Goal: Use online tool/utility: Utilize a website feature to perform a specific function

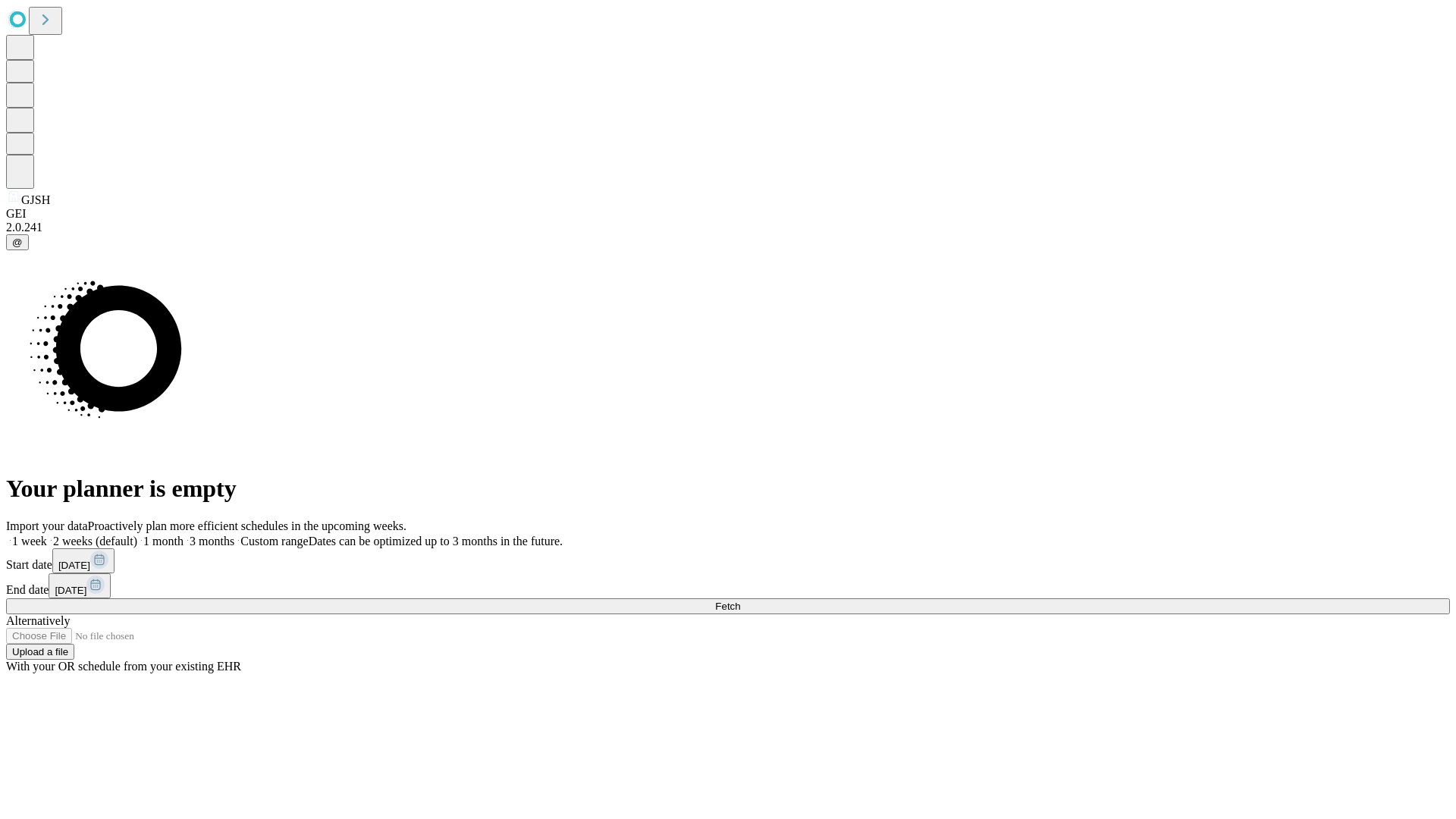
click at [740, 600] on span "Fetch" at bounding box center [728, 606] width 25 height 12
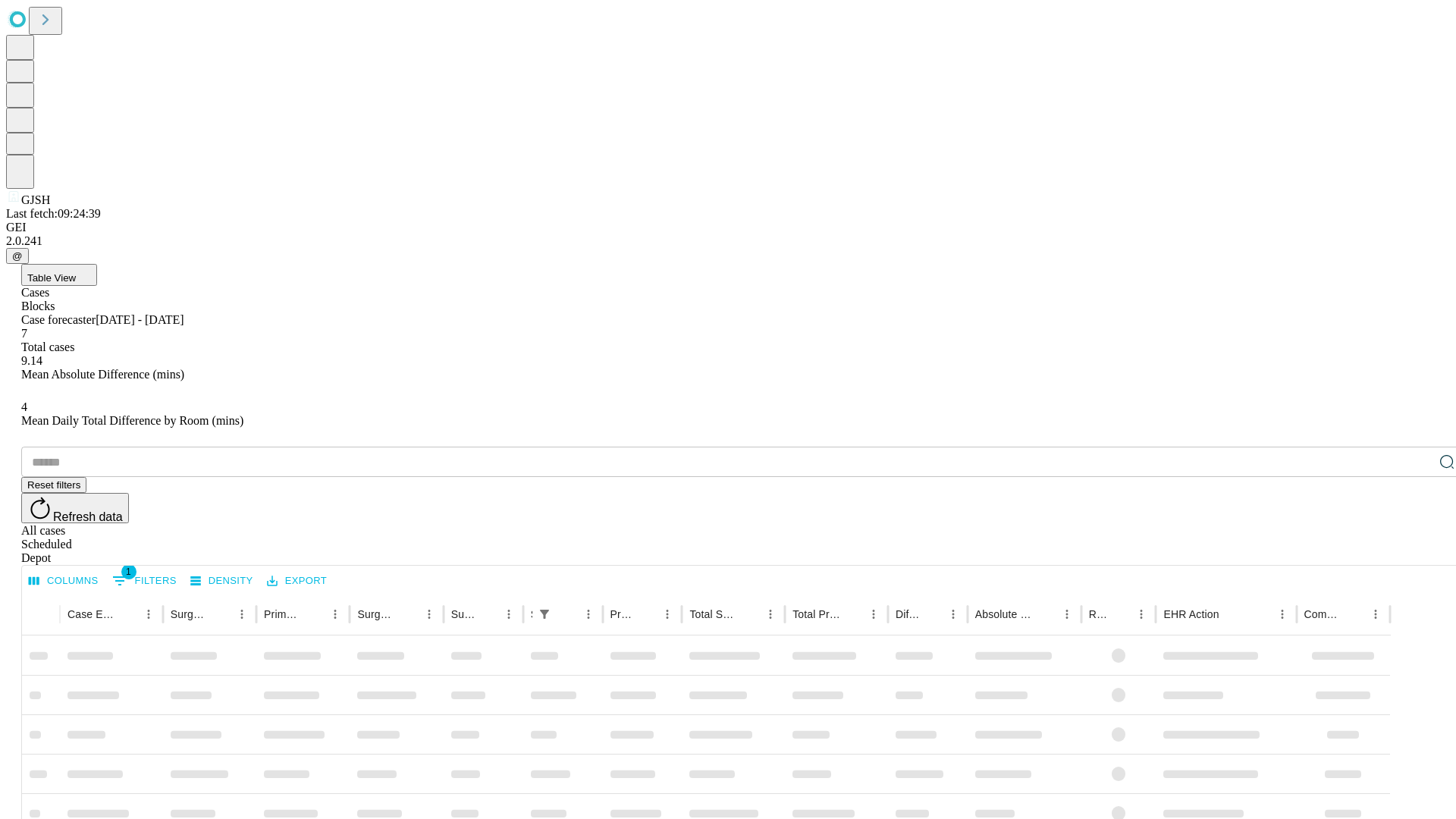
click at [76, 272] on span "Table View" at bounding box center [52, 277] width 48 height 12
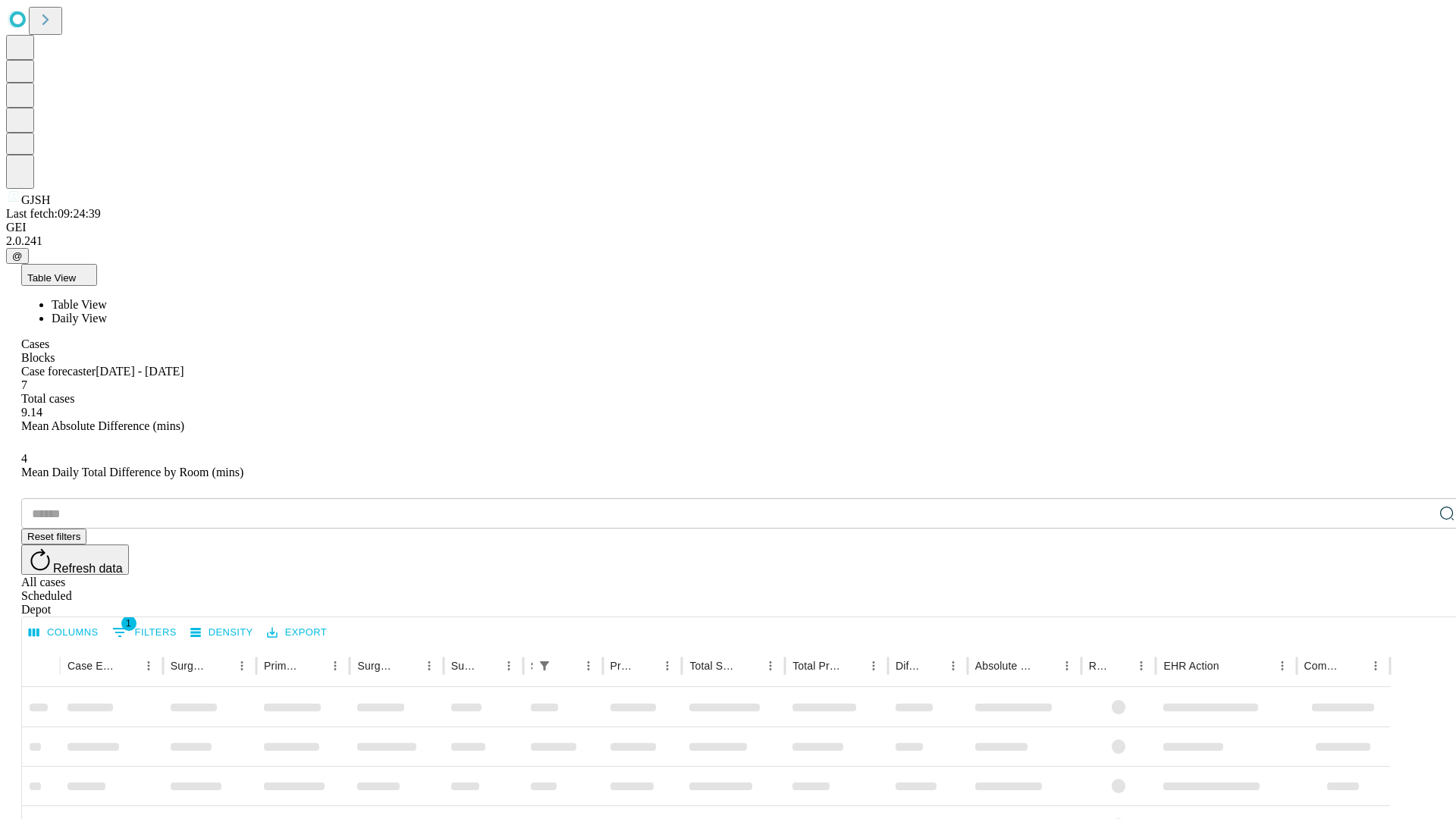
click at [107, 312] on span "Daily View" at bounding box center [79, 318] width 55 height 13
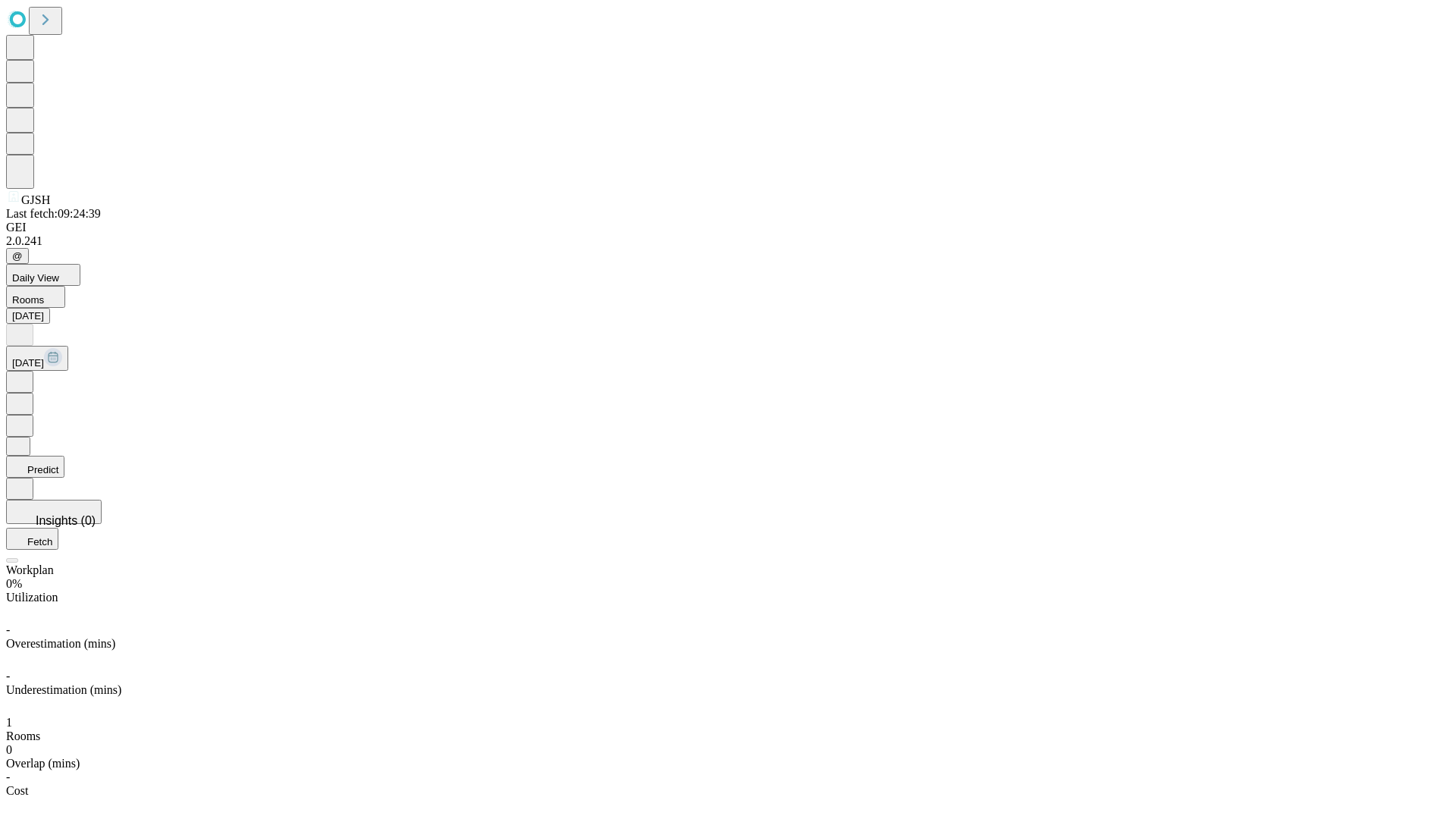
click at [64, 456] on button "Predict" at bounding box center [35, 467] width 59 height 22
